Goal: Task Accomplishment & Management: Manage account settings

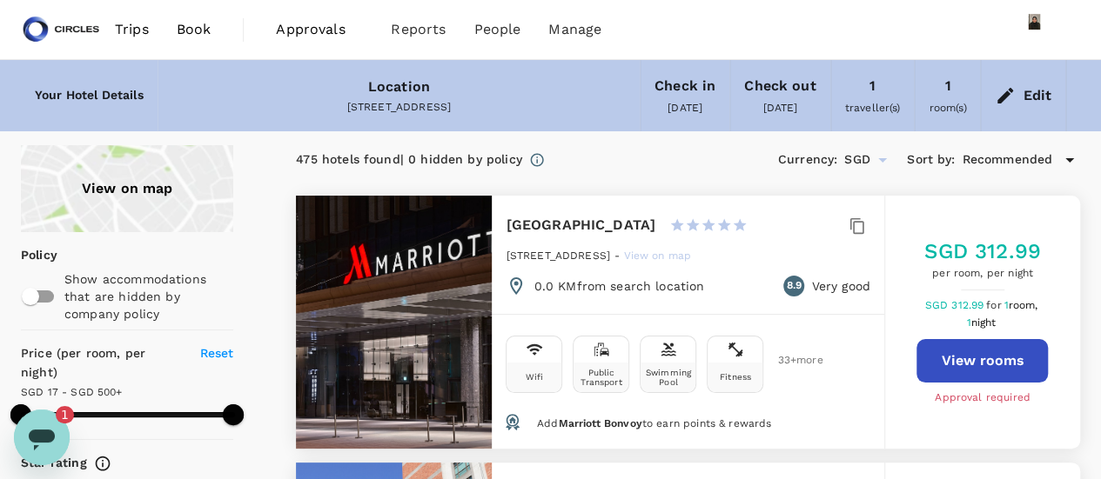
click at [136, 30] on span "Trips" at bounding box center [132, 29] width 34 height 21
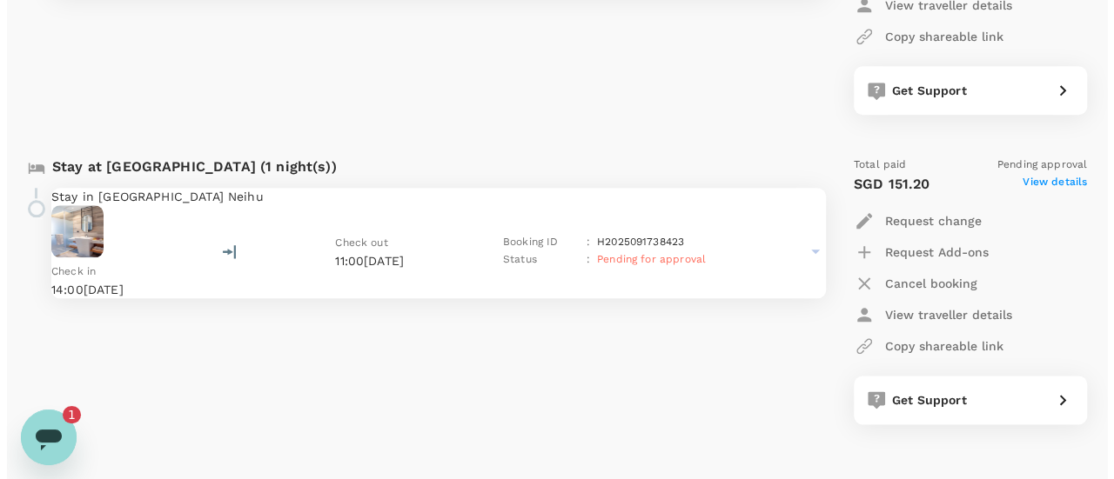
scroll to position [870, 0]
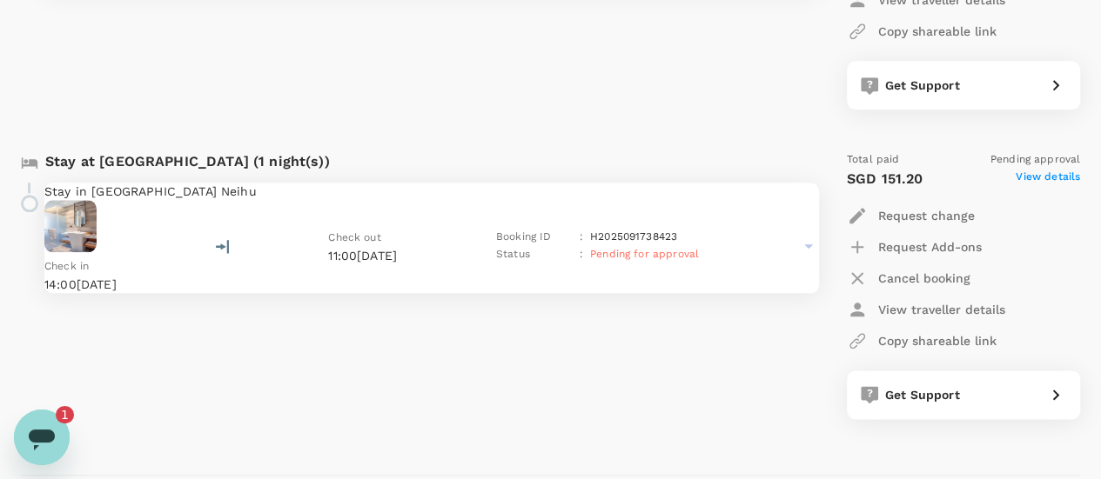
click at [798, 244] on icon at bounding box center [808, 246] width 21 height 21
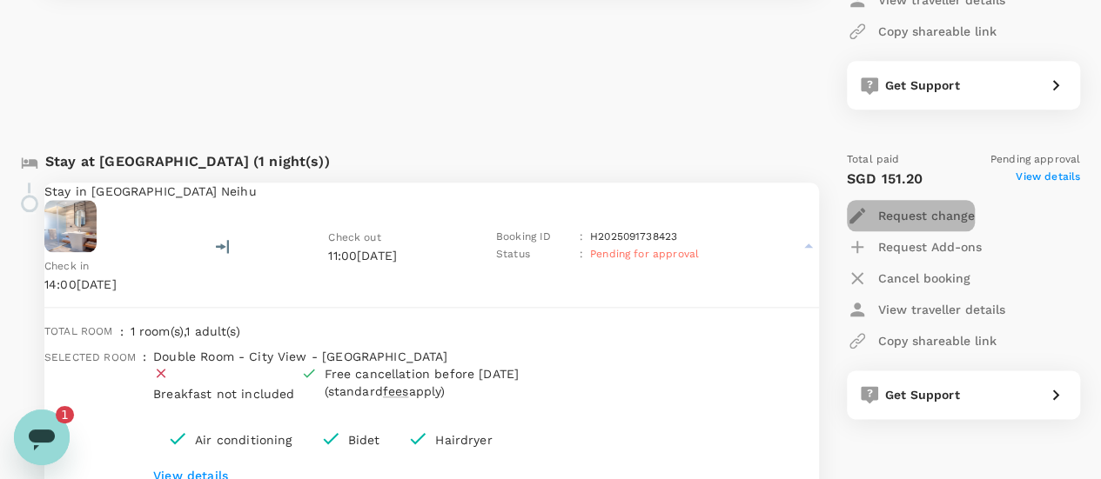
click at [941, 217] on p "Request change" at bounding box center [926, 215] width 97 height 17
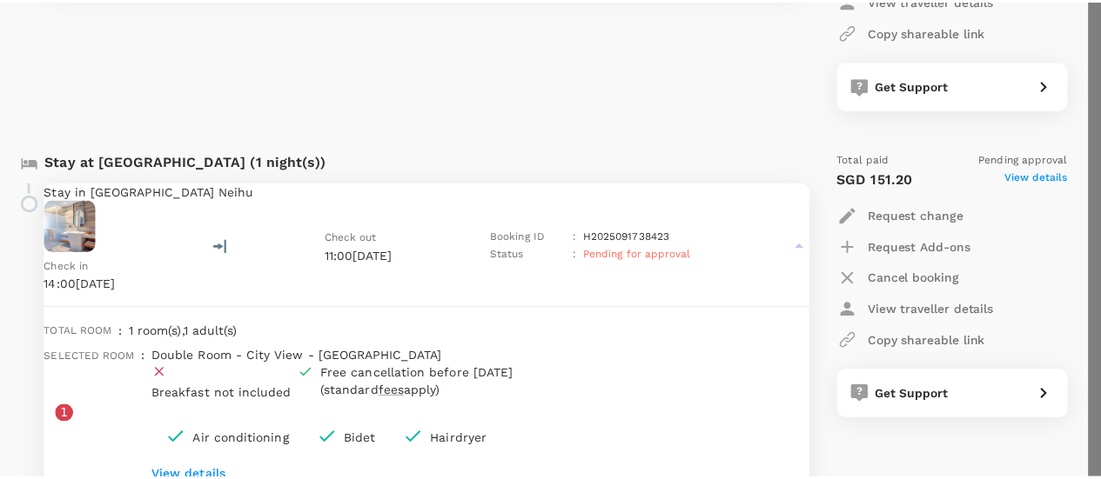
scroll to position [93, 0]
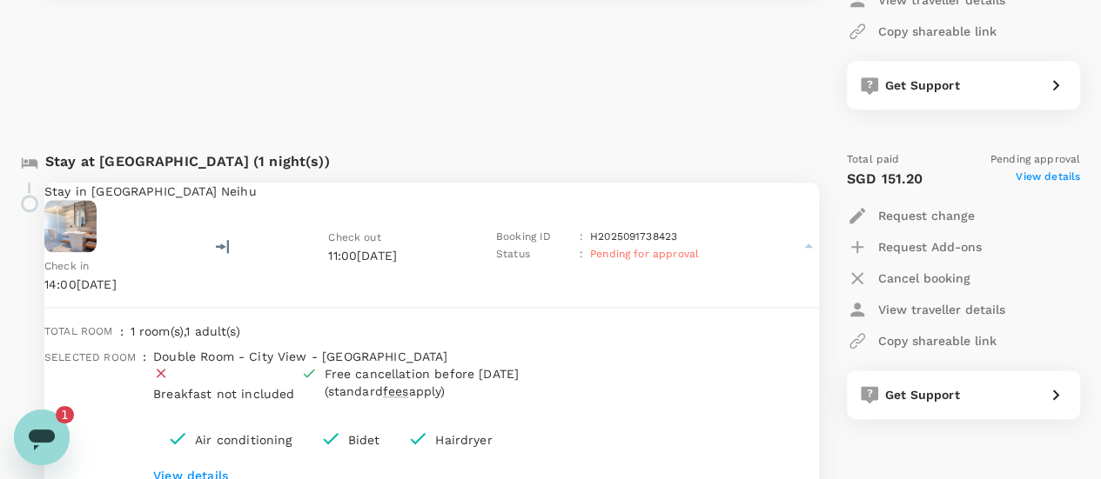
click at [1039, 283] on div "Cancel booking" at bounding box center [963, 278] width 233 height 31
click at [945, 271] on p "Cancel booking" at bounding box center [924, 278] width 92 height 17
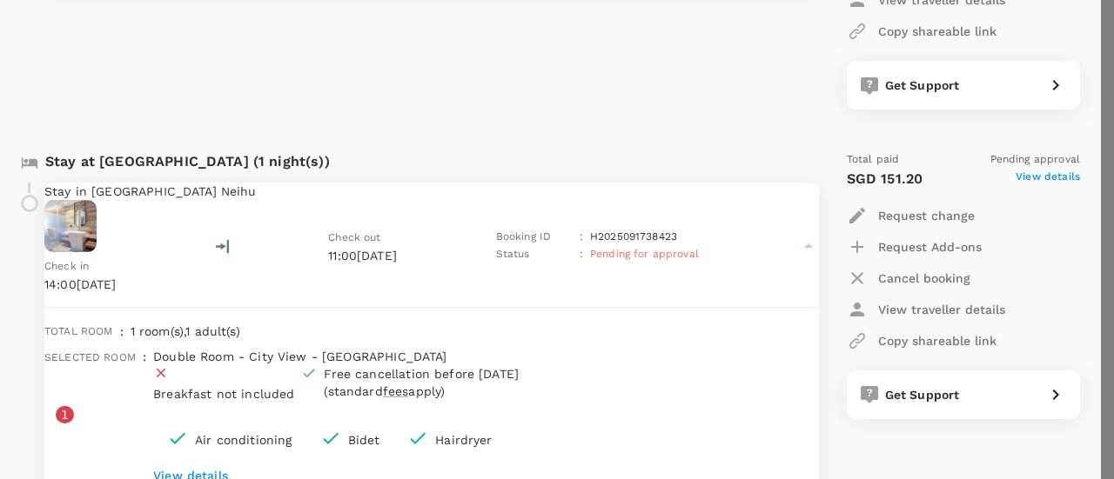
type textarea "need to change category - free canceall"
drag, startPoint x: 840, startPoint y: 353, endPoint x: 693, endPoint y: 303, distance: 156.3
